Goal: Transaction & Acquisition: Download file/media

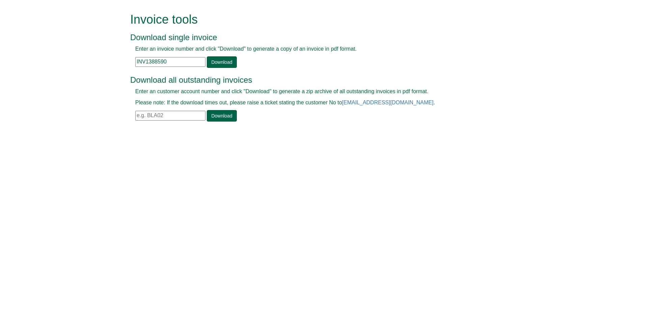
drag, startPoint x: 161, startPoint y: 59, endPoint x: 124, endPoint y: 57, distance: 36.5
click at [124, 57] on form "Invoice tools Download single invoice Enter an invoice number and click "Downlo…" at bounding box center [322, 68] width 645 height 136
paste input "407948"
click at [217, 60] on link "Download" at bounding box center [222, 61] width 30 height 11
drag, startPoint x: 170, startPoint y: 65, endPoint x: 132, endPoint y: 58, distance: 39.2
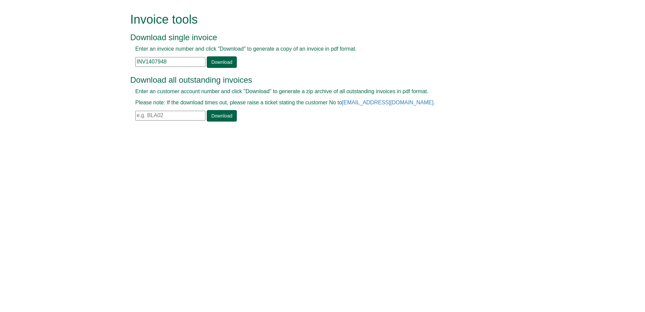
click at [132, 58] on div "Enter an invoice number and click "Download" to generate a copy of an invoice i…" at bounding box center [314, 56] width 369 height 23
paste input "825"
click at [231, 59] on link "Download" at bounding box center [222, 61] width 30 height 11
drag, startPoint x: 182, startPoint y: 64, endPoint x: 96, endPoint y: 73, distance: 86.2
click at [96, 73] on form "Invoice tools Download single invoice Enter an invoice number and click "Downlo…" at bounding box center [322, 68] width 645 height 136
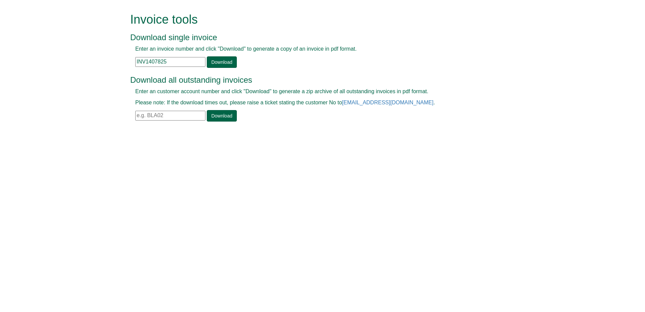
paste input "959"
click at [227, 60] on link "Download" at bounding box center [222, 61] width 30 height 11
drag, startPoint x: 177, startPoint y: 60, endPoint x: 111, endPoint y: 64, distance: 65.6
click at [111, 64] on form "Invoice tools Download single invoice Enter an invoice number and click "Downlo…" at bounding box center [322, 68] width 645 height 136
click at [218, 65] on link "Download" at bounding box center [222, 61] width 30 height 11
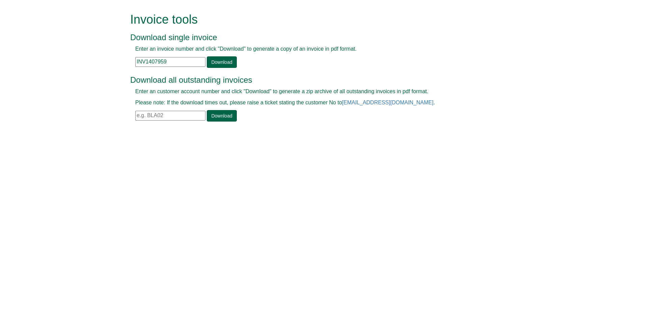
drag, startPoint x: 179, startPoint y: 60, endPoint x: 114, endPoint y: 58, distance: 65.8
click at [114, 58] on form "Invoice tools Download single invoice Enter an invoice number and click "Downlo…" at bounding box center [322, 68] width 645 height 136
paste input "686"
type input "INV1407686"
click at [224, 59] on link "Download" at bounding box center [222, 61] width 30 height 11
